Goal: Navigation & Orientation: Go to known website

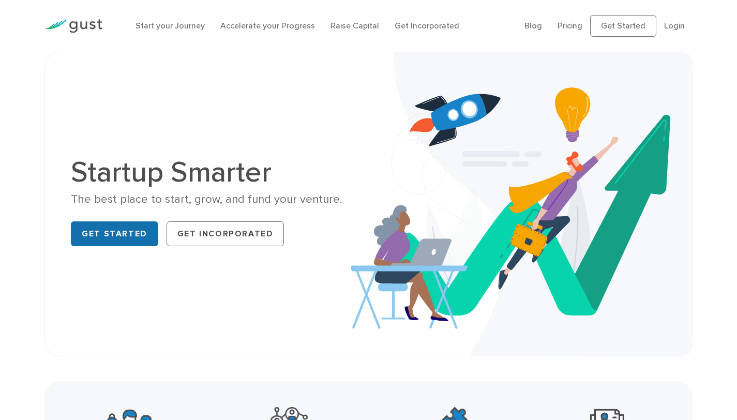
click at [126, 233] on link "Get Started" at bounding box center [114, 233] width 87 height 25
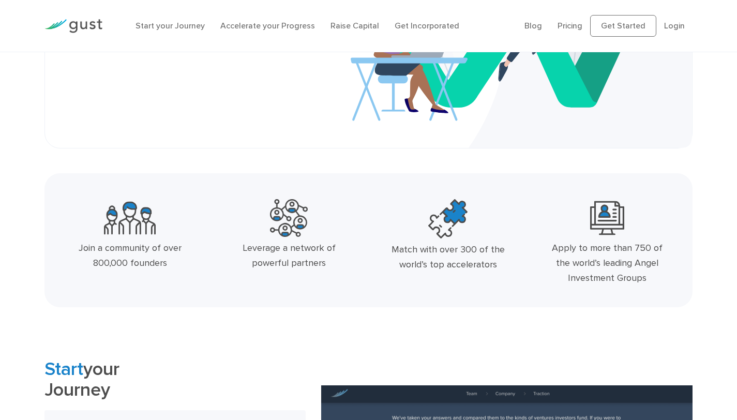
scroll to position [190, 0]
